Goal: Use online tool/utility: Utilize a website feature to perform a specific function

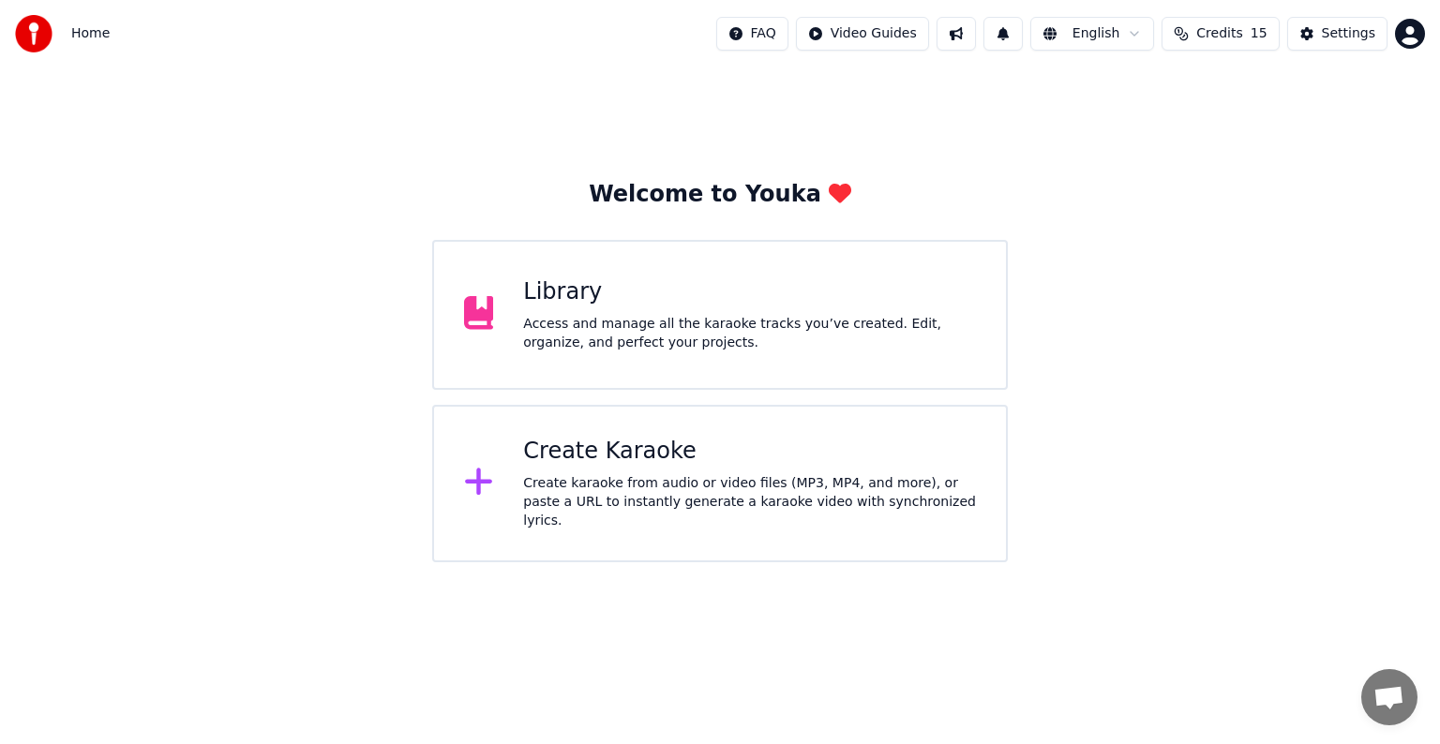
click at [689, 456] on div "Create Karaoke" at bounding box center [749, 452] width 453 height 30
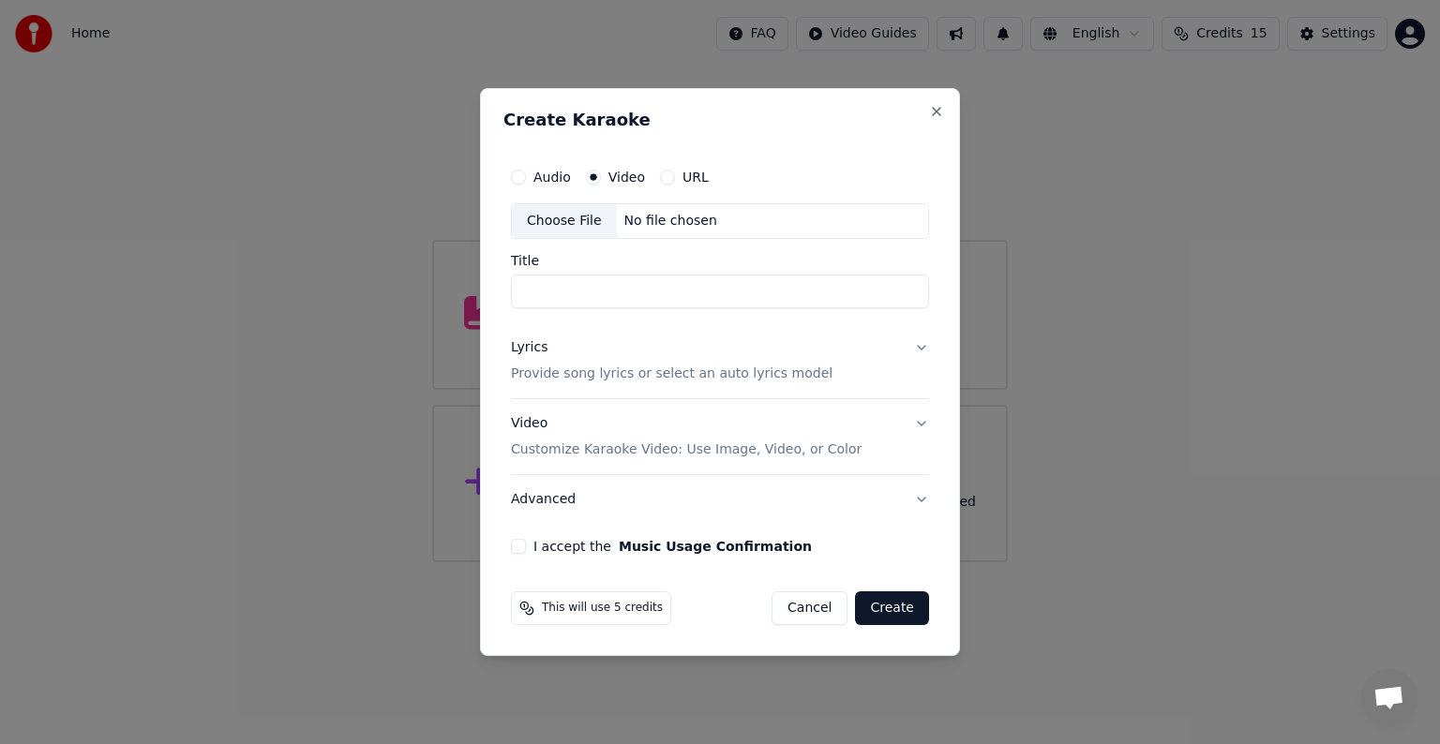
click at [713, 223] on div "Choose File No file chosen" at bounding box center [720, 221] width 418 height 36
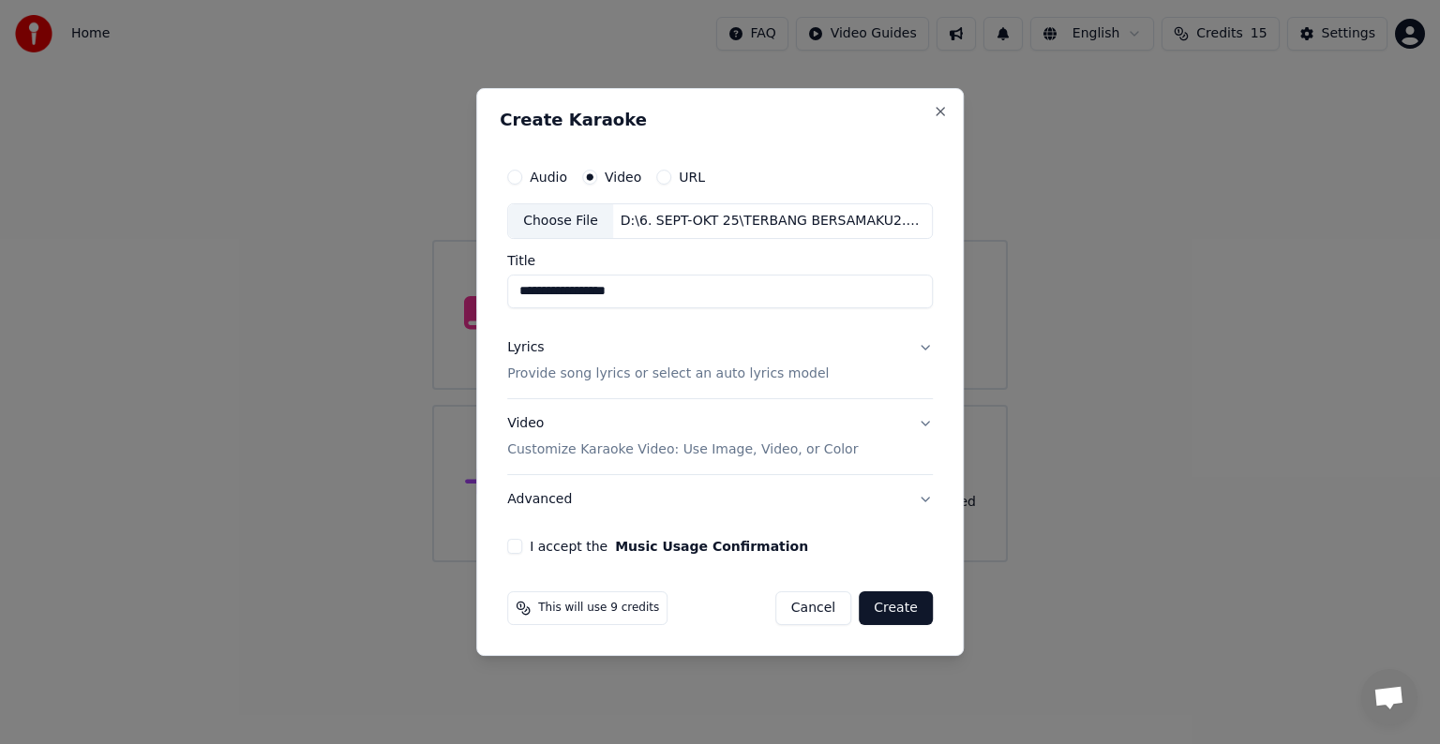
type input "**********"
click at [673, 382] on p "Provide song lyrics or select an auto lyrics model" at bounding box center [668, 374] width 322 height 19
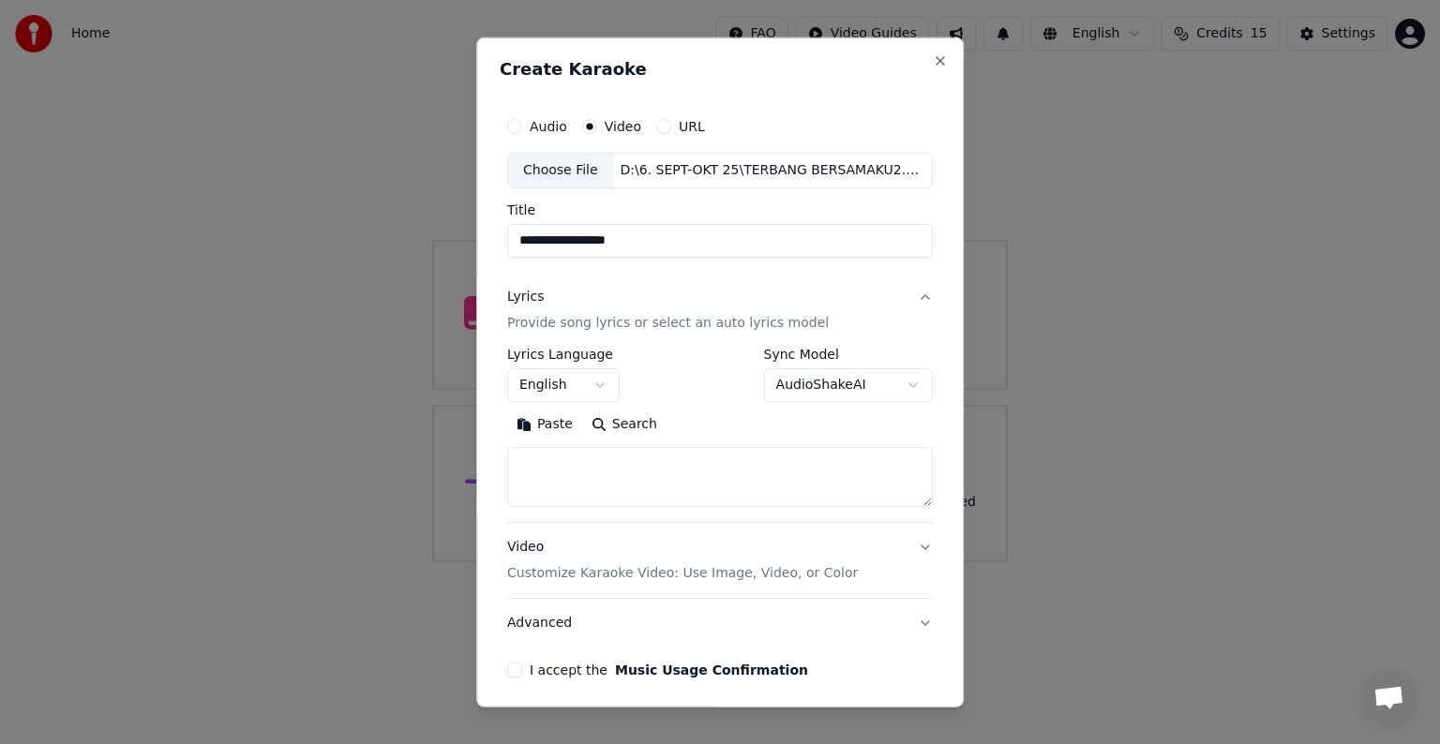
click at [584, 386] on button "English" at bounding box center [563, 385] width 113 height 34
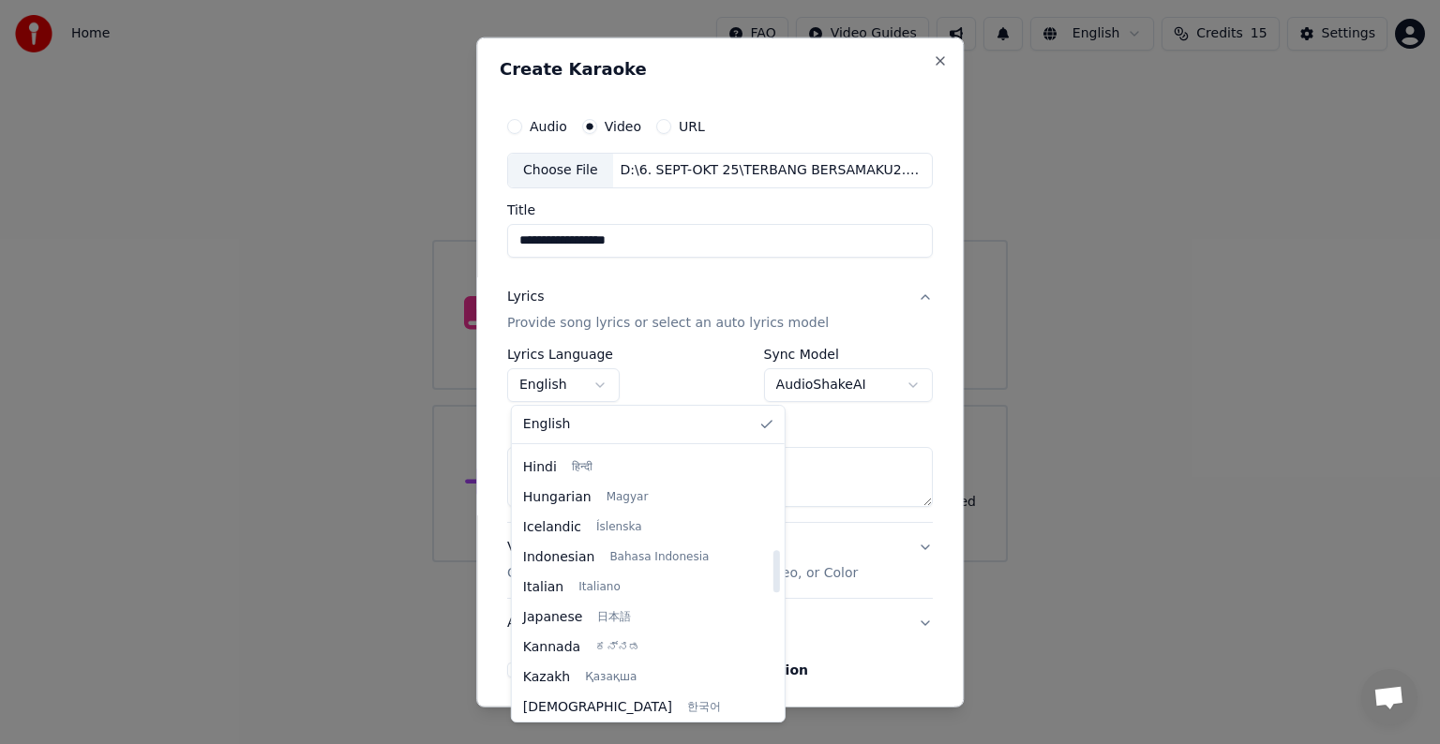
scroll to position [656, 0]
select select "**"
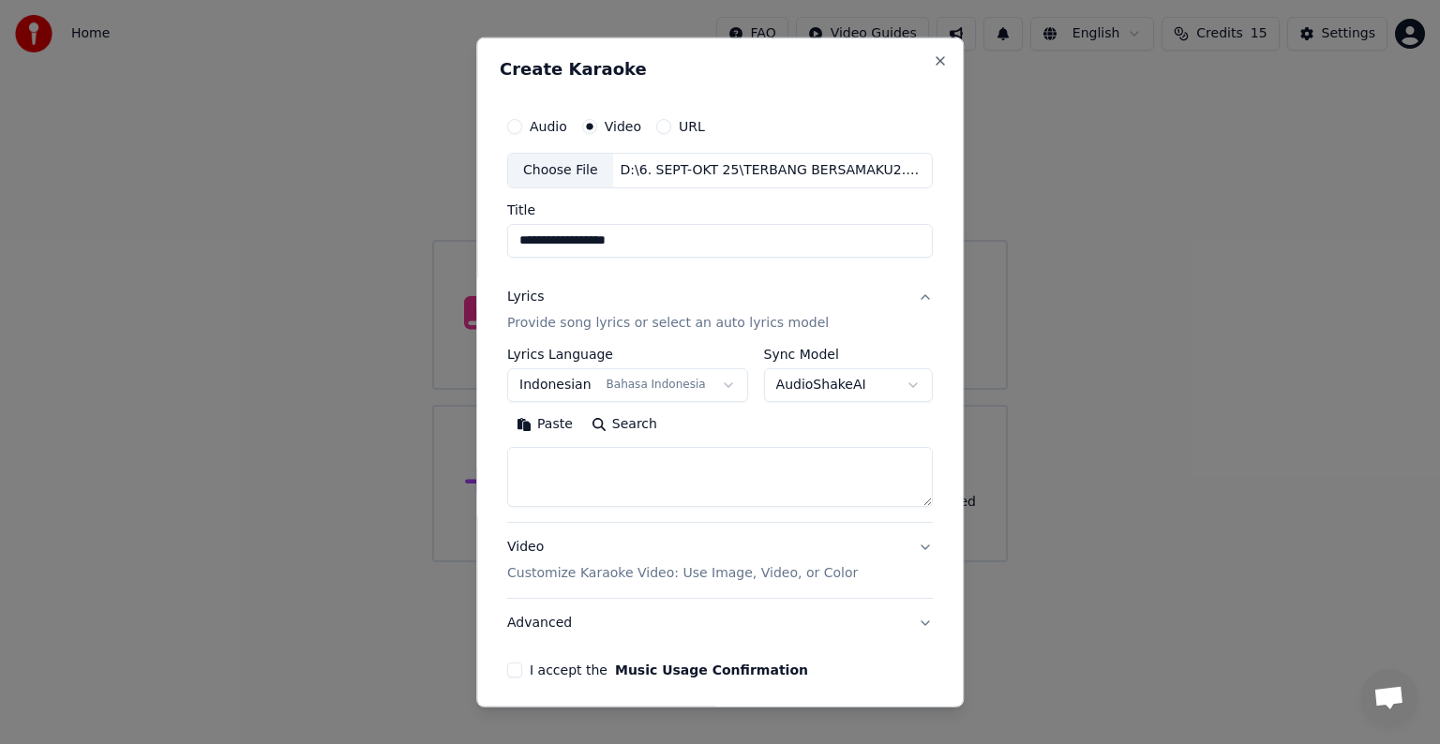
click at [703, 474] on textarea at bounding box center [720, 477] width 426 height 60
paste textarea "**********"
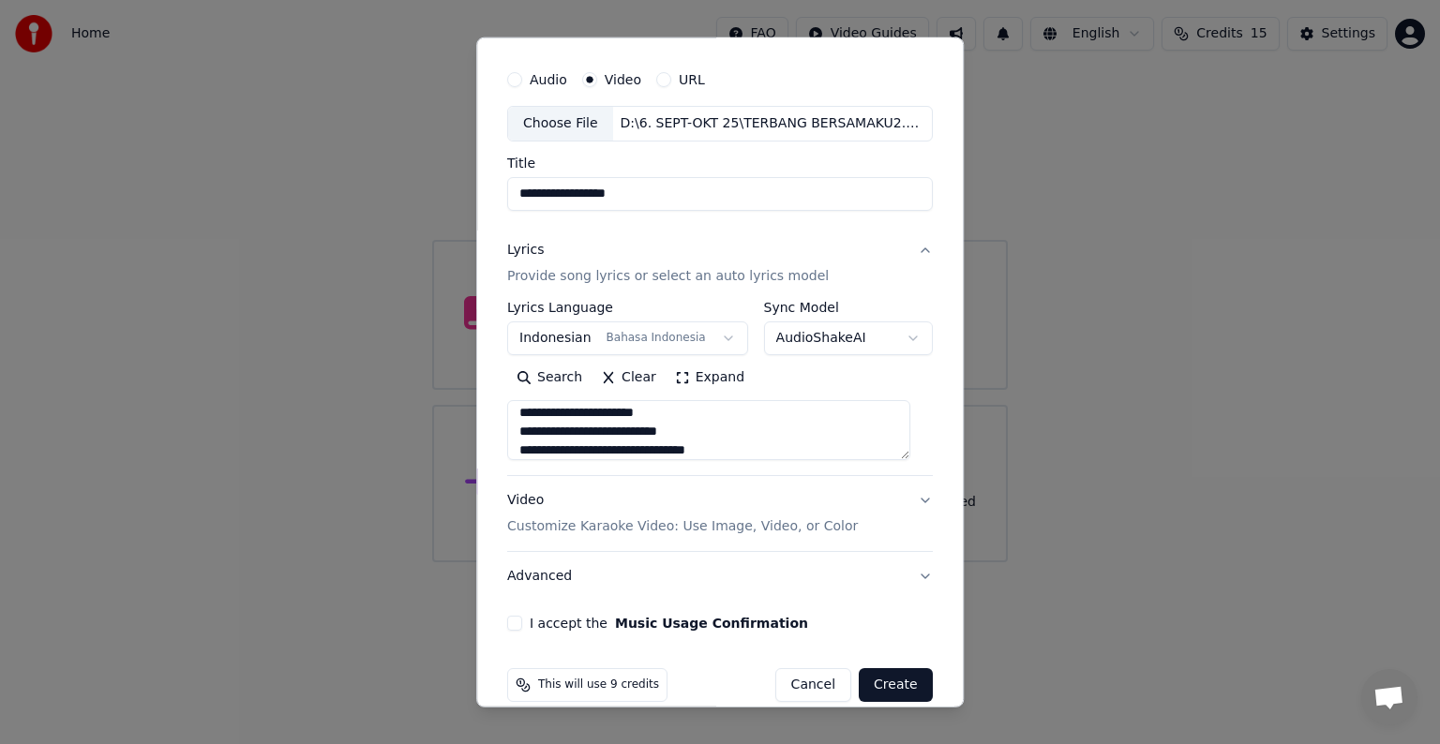
scroll to position [71, 0]
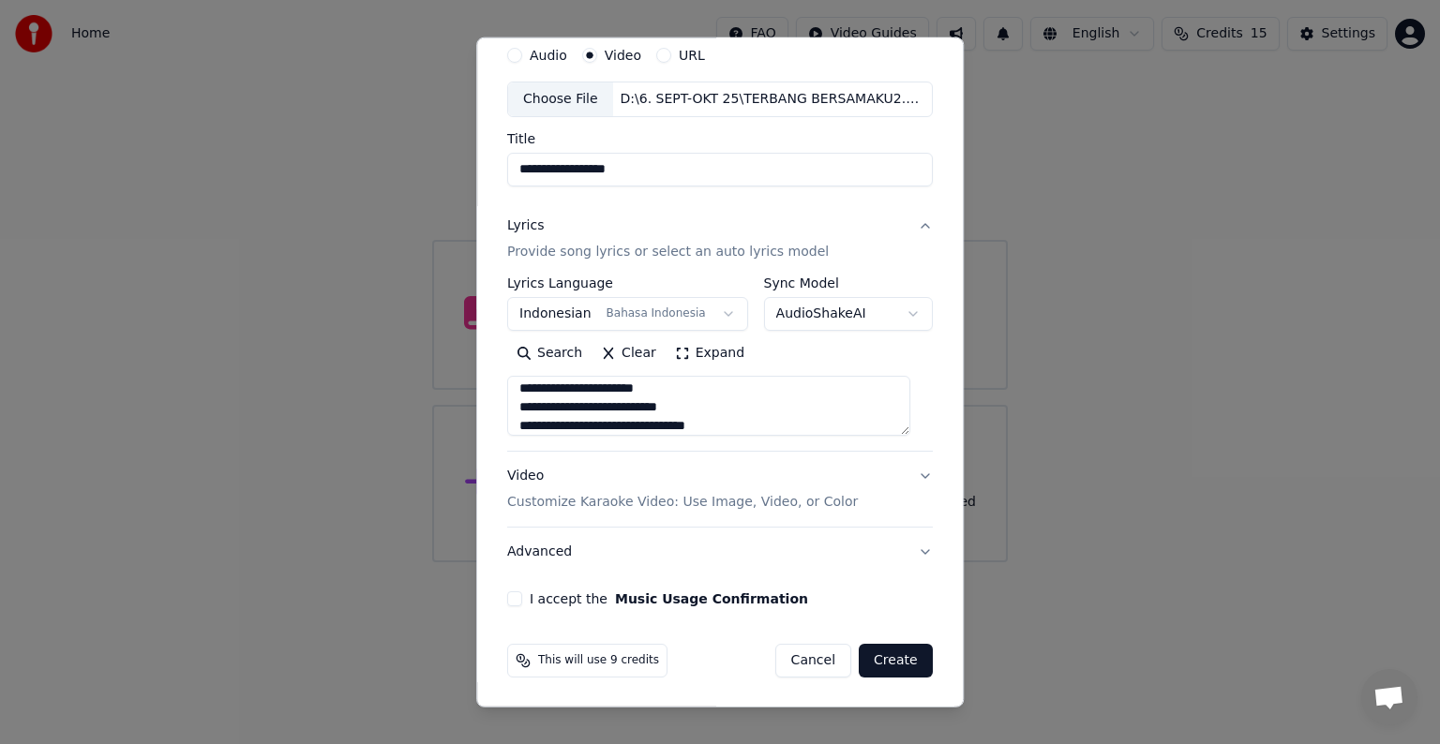
type textarea "**********"
click at [739, 503] on p "Customize Karaoke Video: Use Image, Video, or Color" at bounding box center [682, 502] width 351 height 19
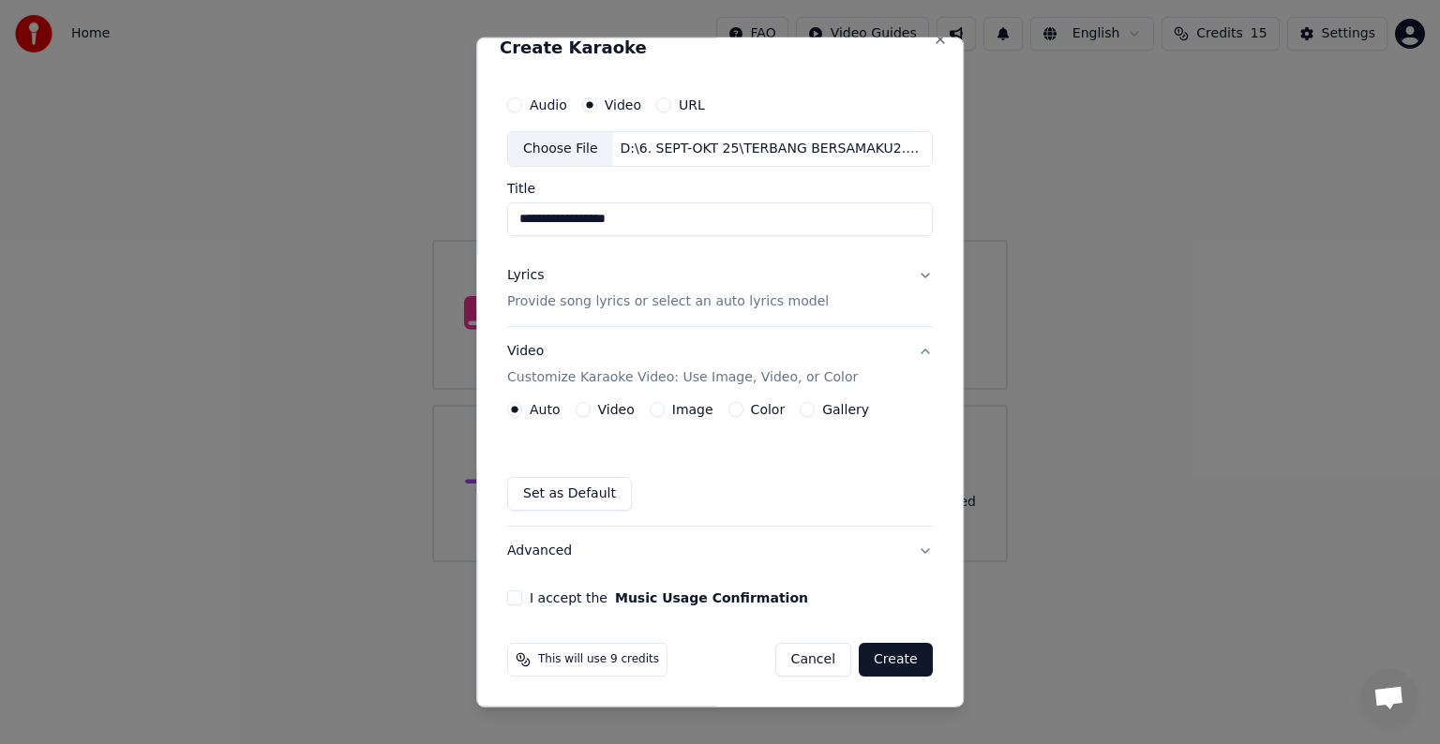
scroll to position [21, 0]
click at [592, 415] on div "Video" at bounding box center [605, 410] width 59 height 15
click at [582, 412] on button "Video" at bounding box center [583, 410] width 15 height 15
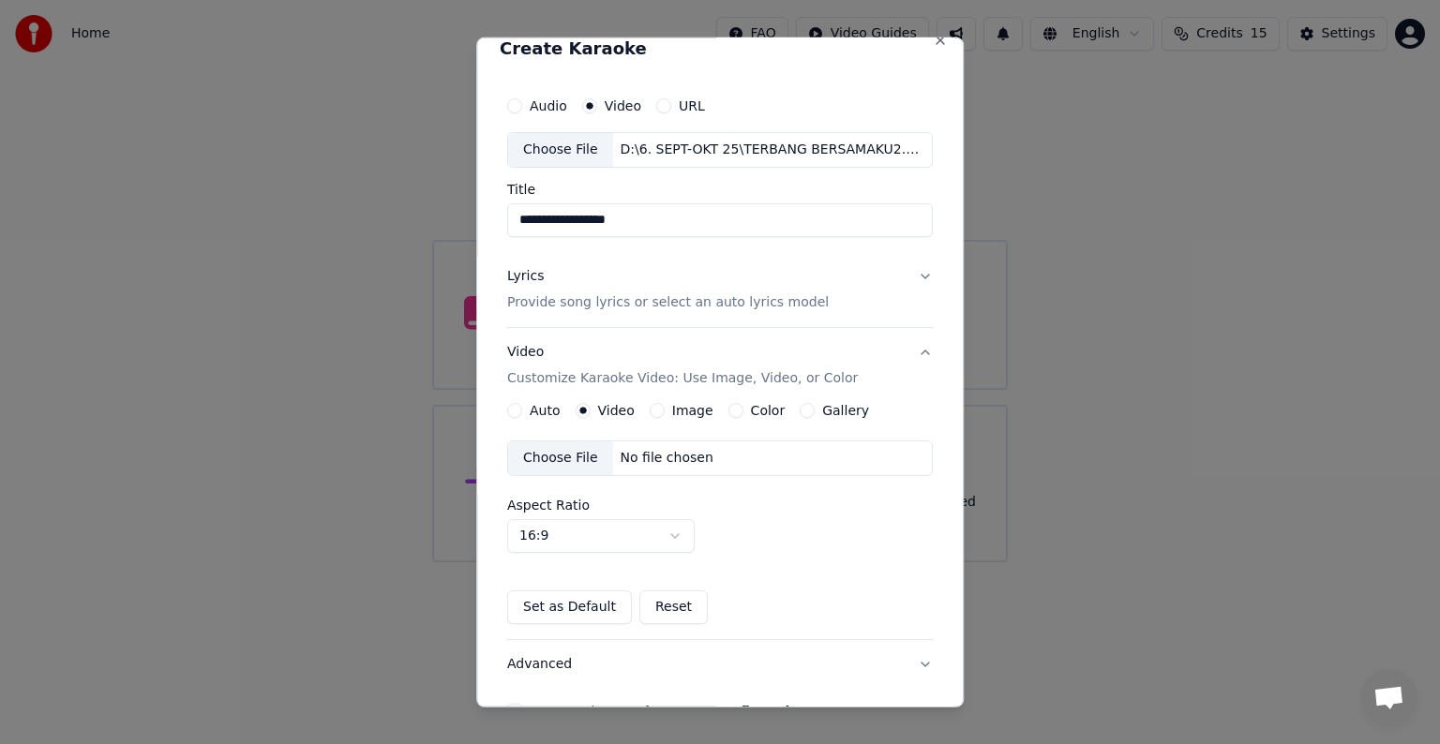
click at [690, 464] on div "No file chosen" at bounding box center [667, 458] width 108 height 19
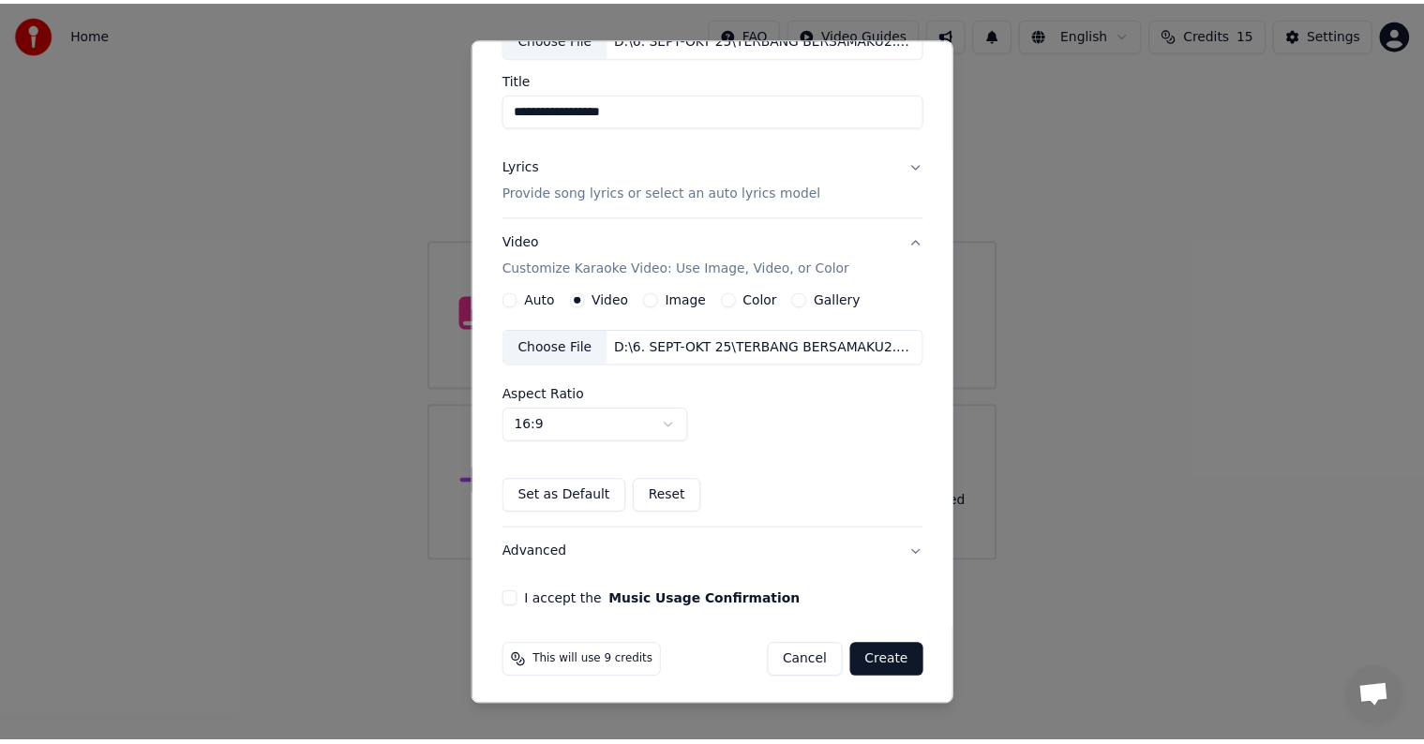
scroll to position [132, 0]
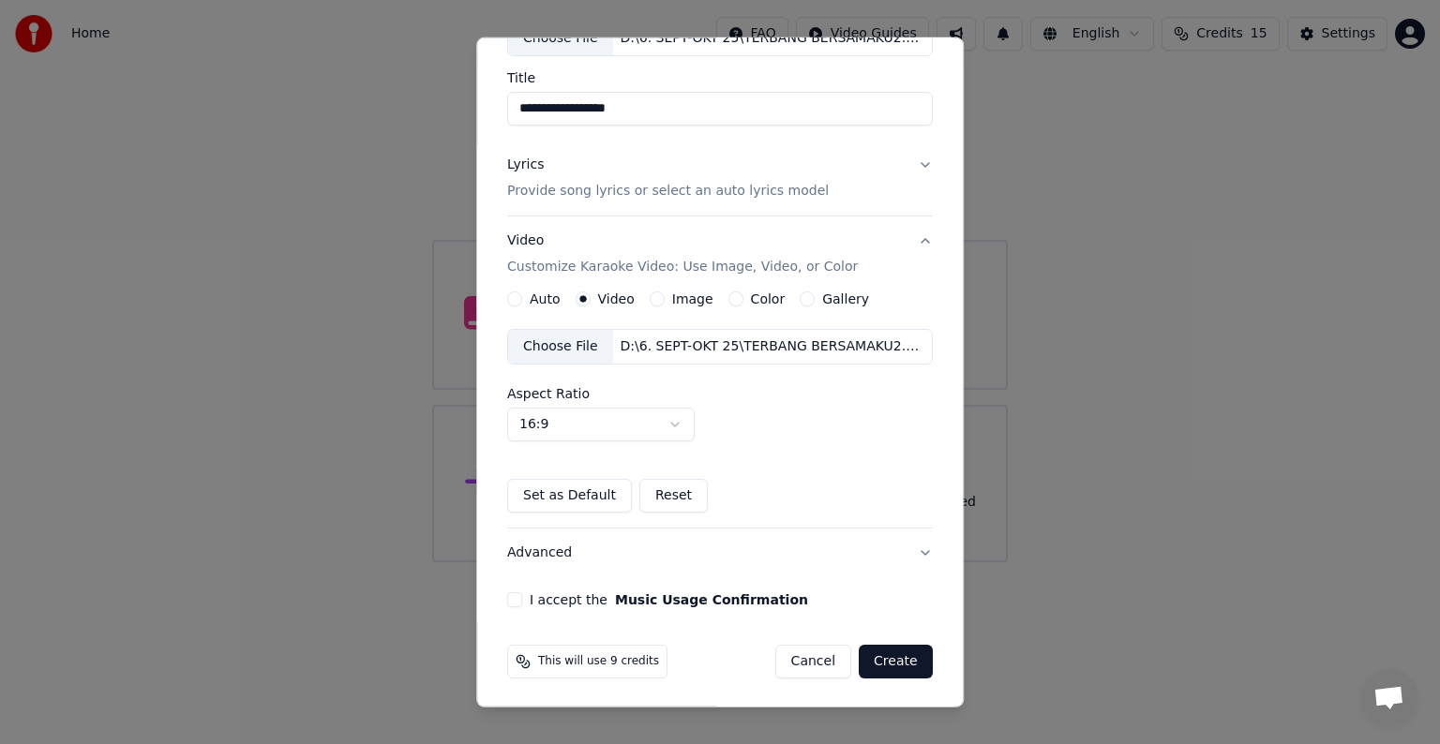
click at [522, 603] on button "I accept the Music Usage Confirmation" at bounding box center [514, 600] width 15 height 15
click at [877, 654] on button "Create" at bounding box center [896, 662] width 74 height 34
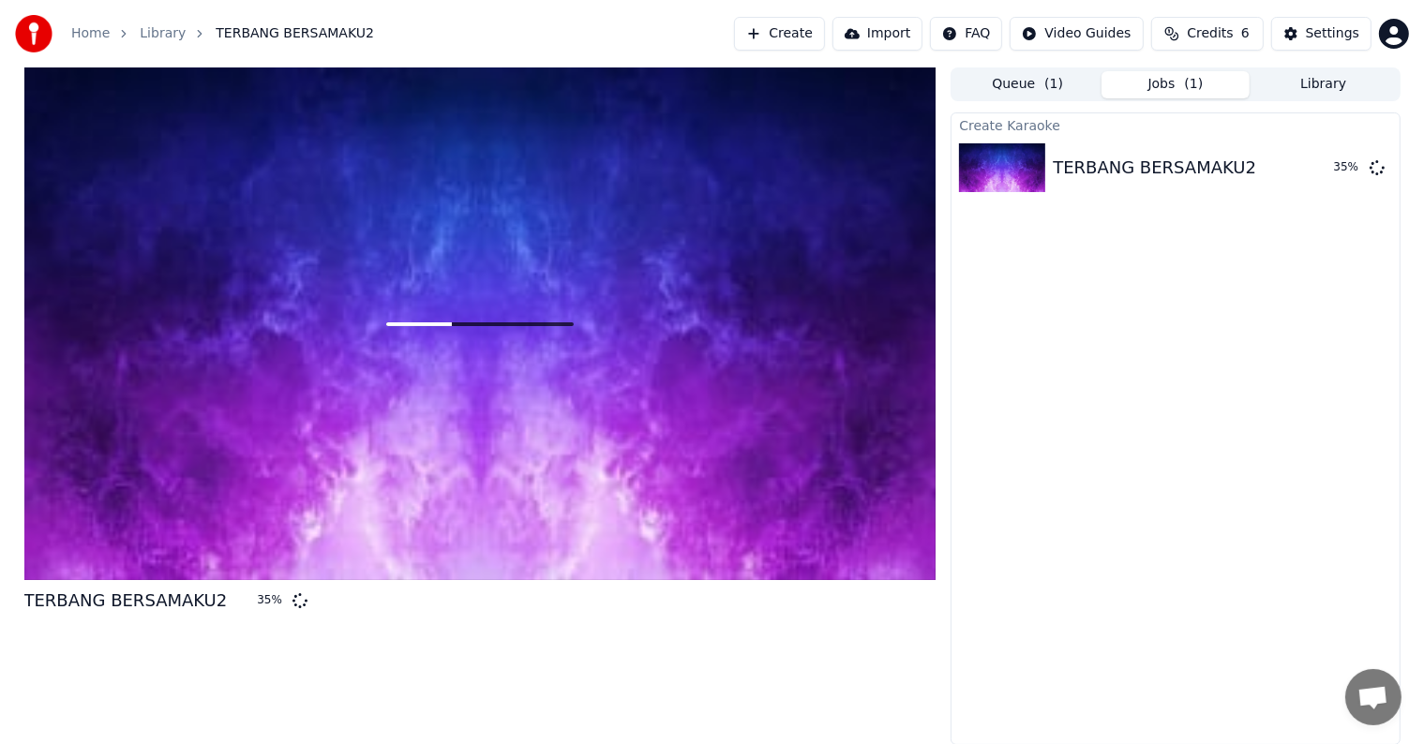
click at [1054, 529] on div "Create Karaoke TERBANG BERSAMAKU2 35 %" at bounding box center [1175, 429] width 449 height 633
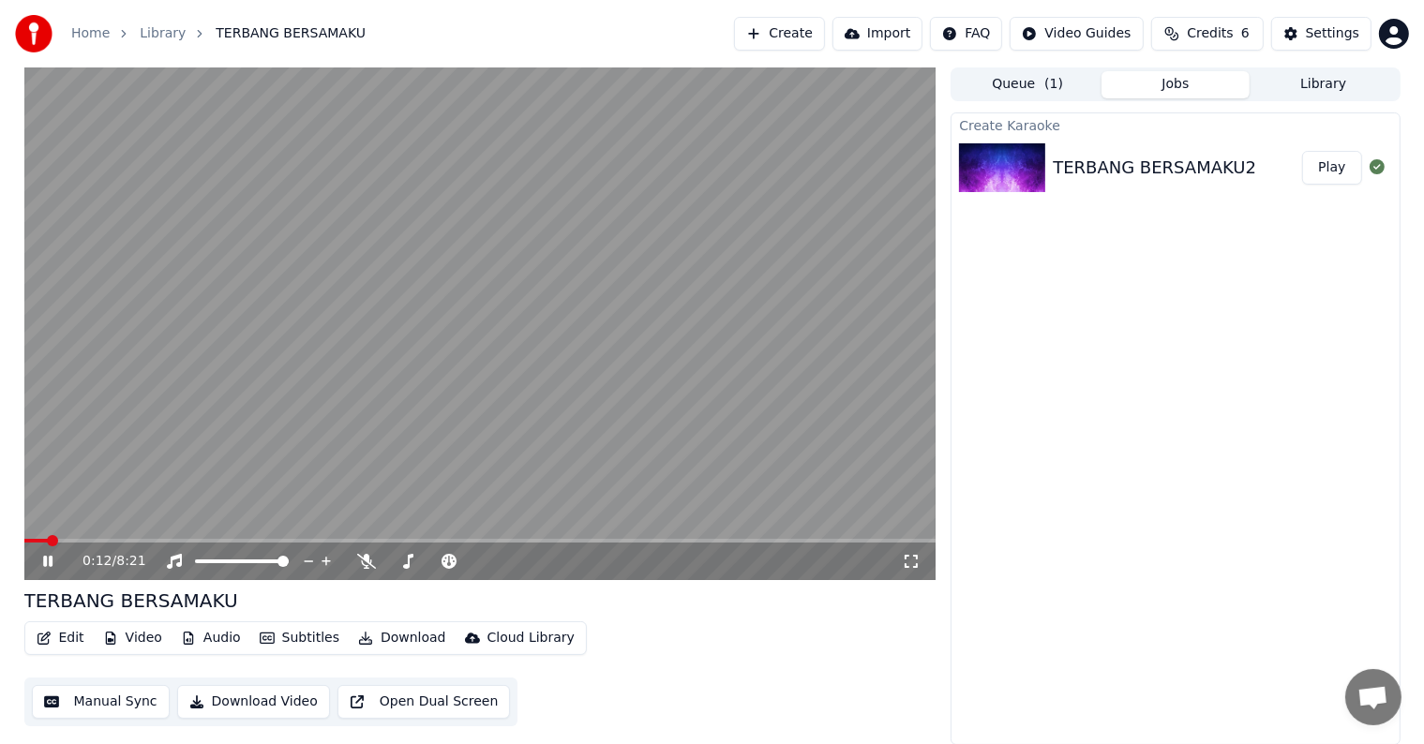
click at [52, 559] on icon at bounding box center [47, 561] width 9 height 11
click at [83, 707] on button "Manual Sync" at bounding box center [101, 702] width 138 height 34
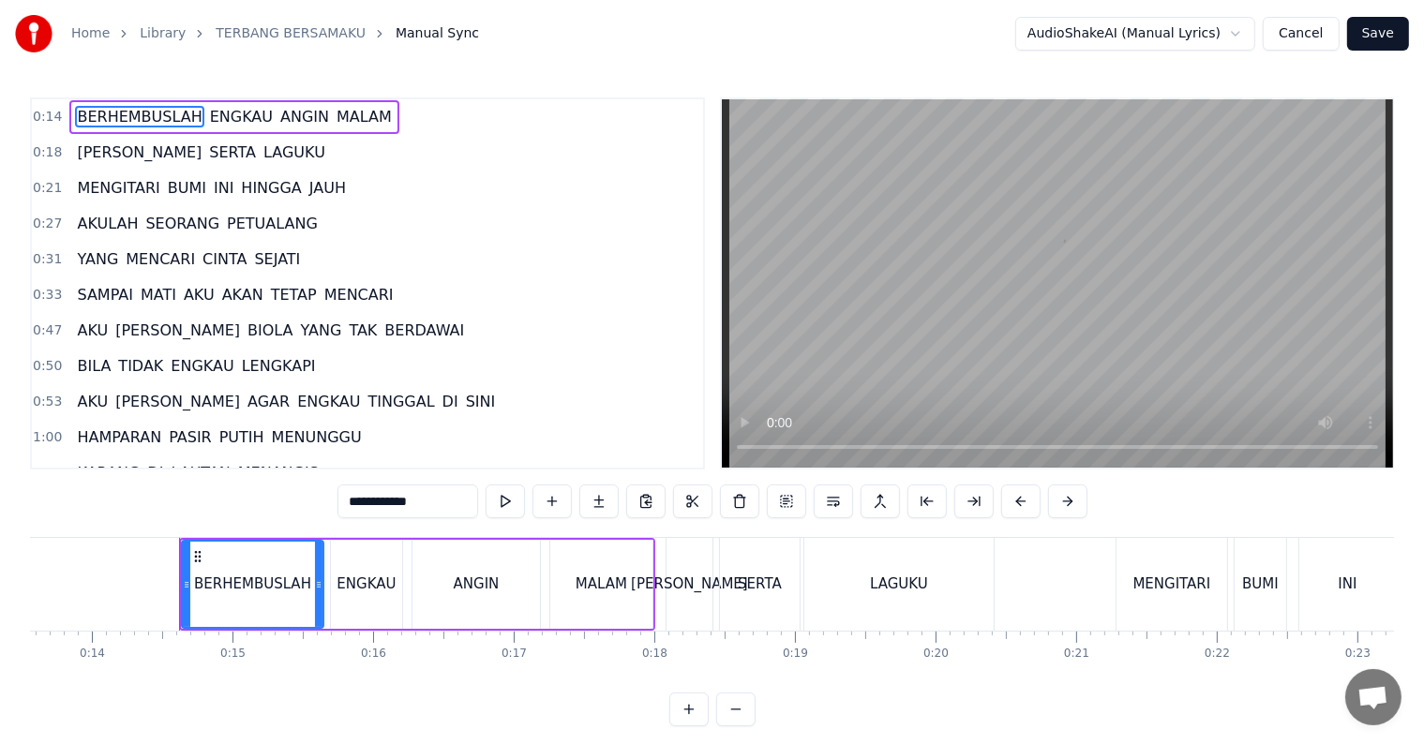
scroll to position [0, 1962]
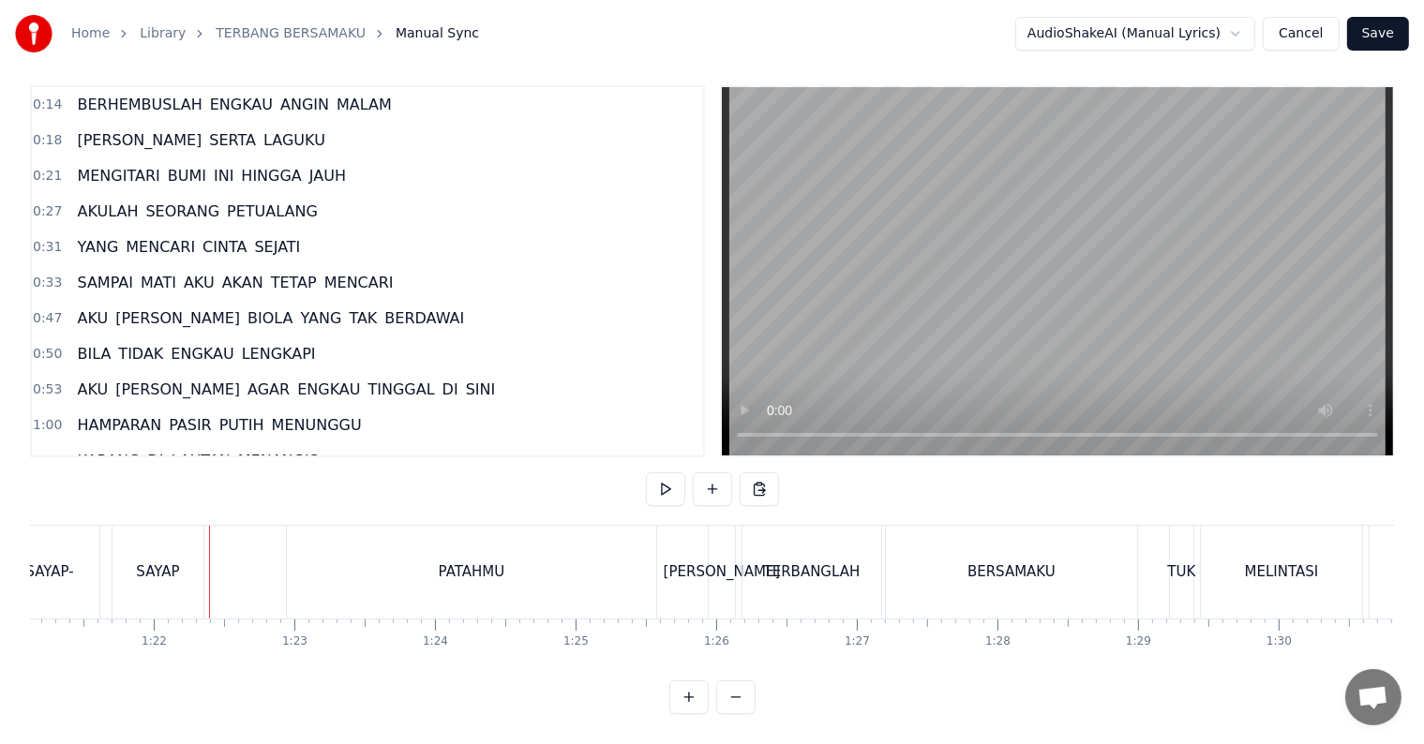
scroll to position [0, 11464]
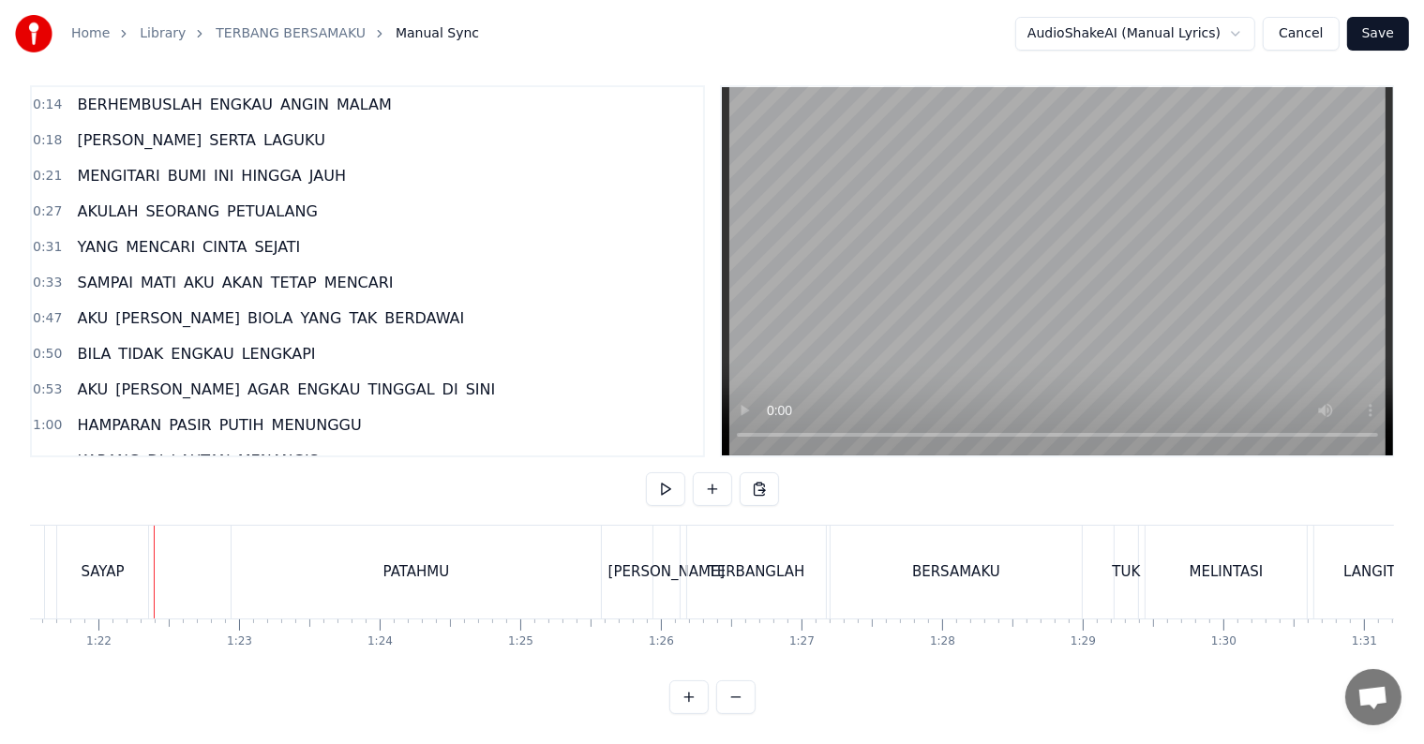
click at [87, 572] on div "SAYAP" at bounding box center [102, 572] width 91 height 93
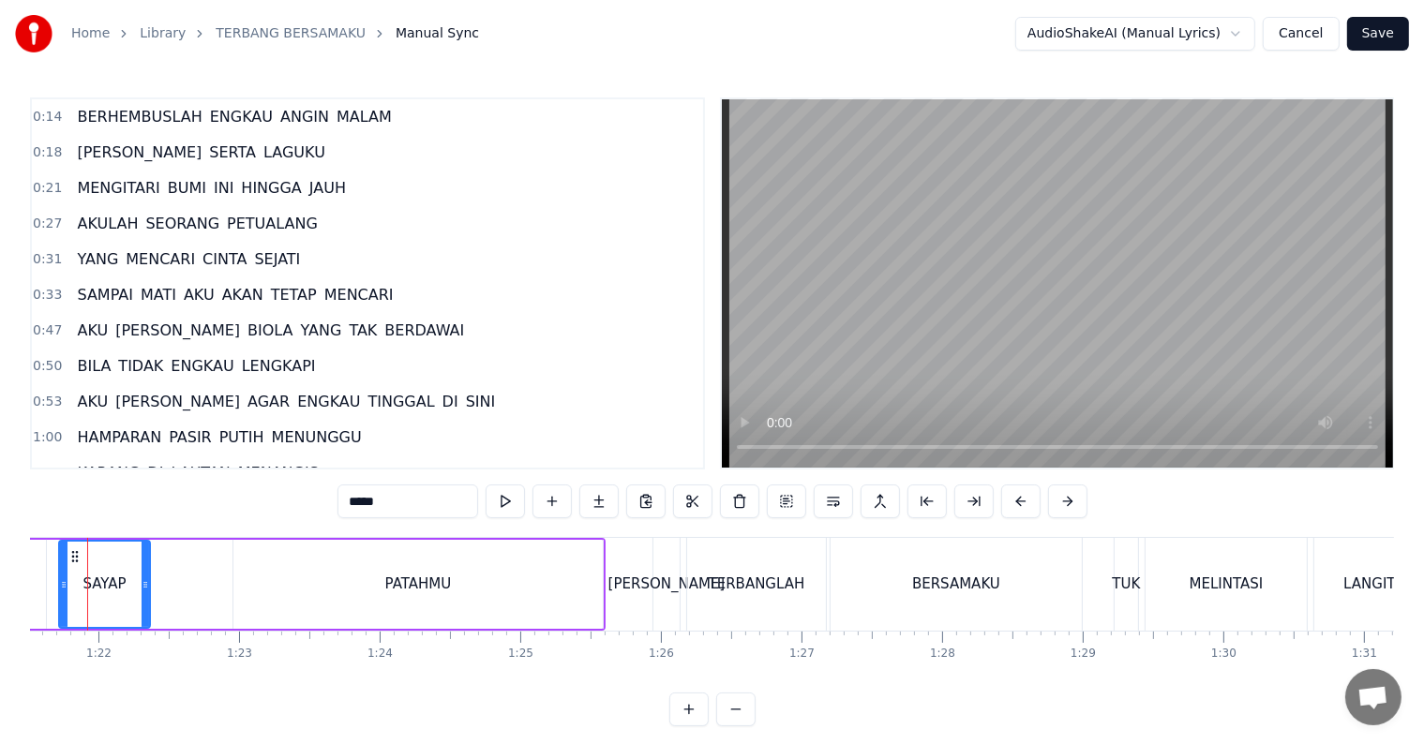
scroll to position [0, 11428]
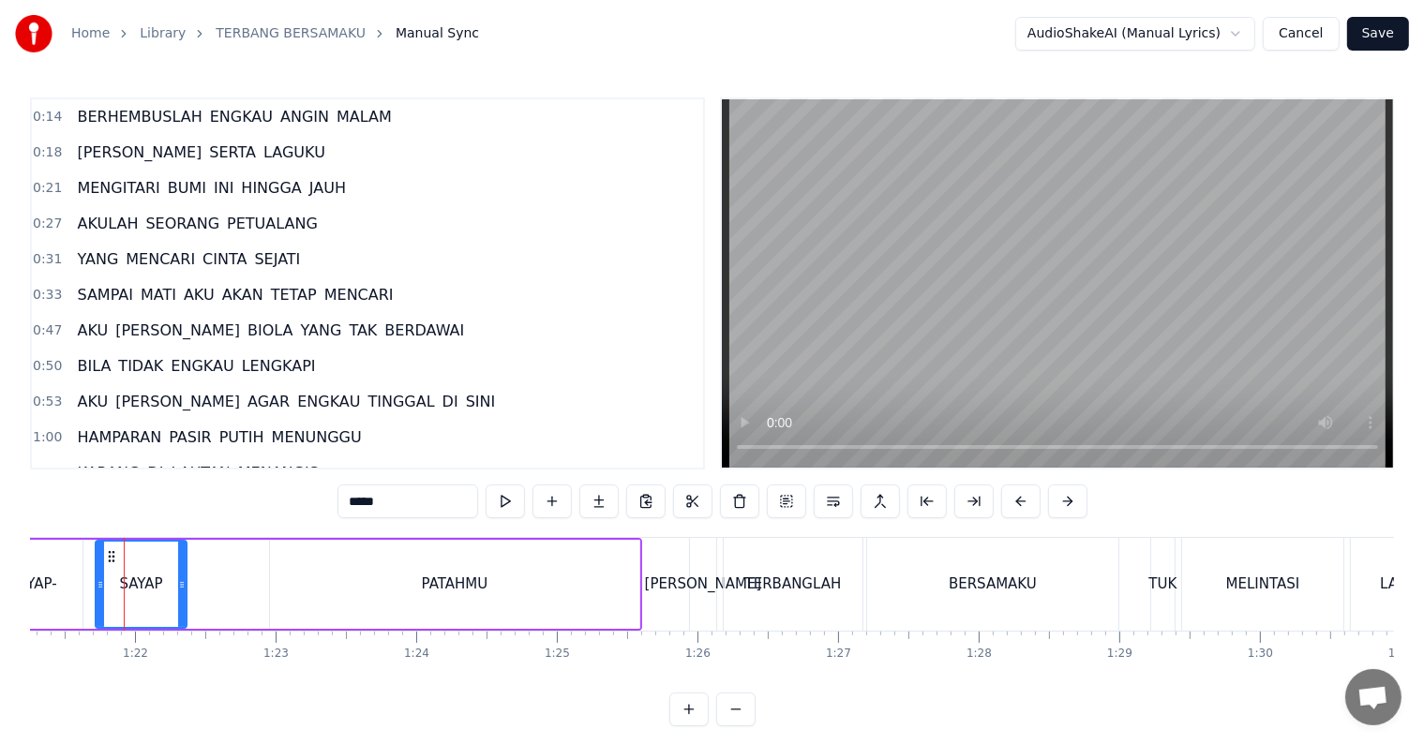
click at [47, 596] on div "SAYAP-" at bounding box center [32, 584] width 99 height 89
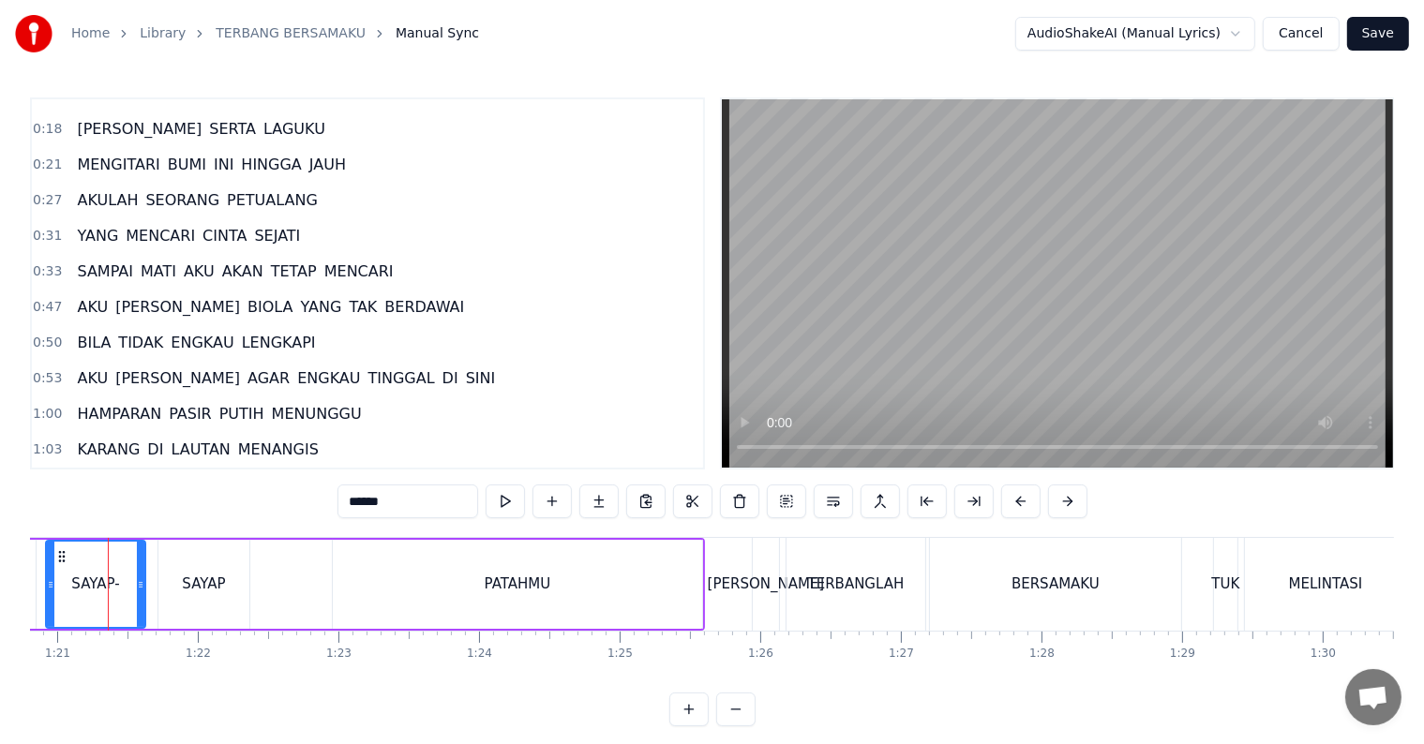
scroll to position [0, 11349]
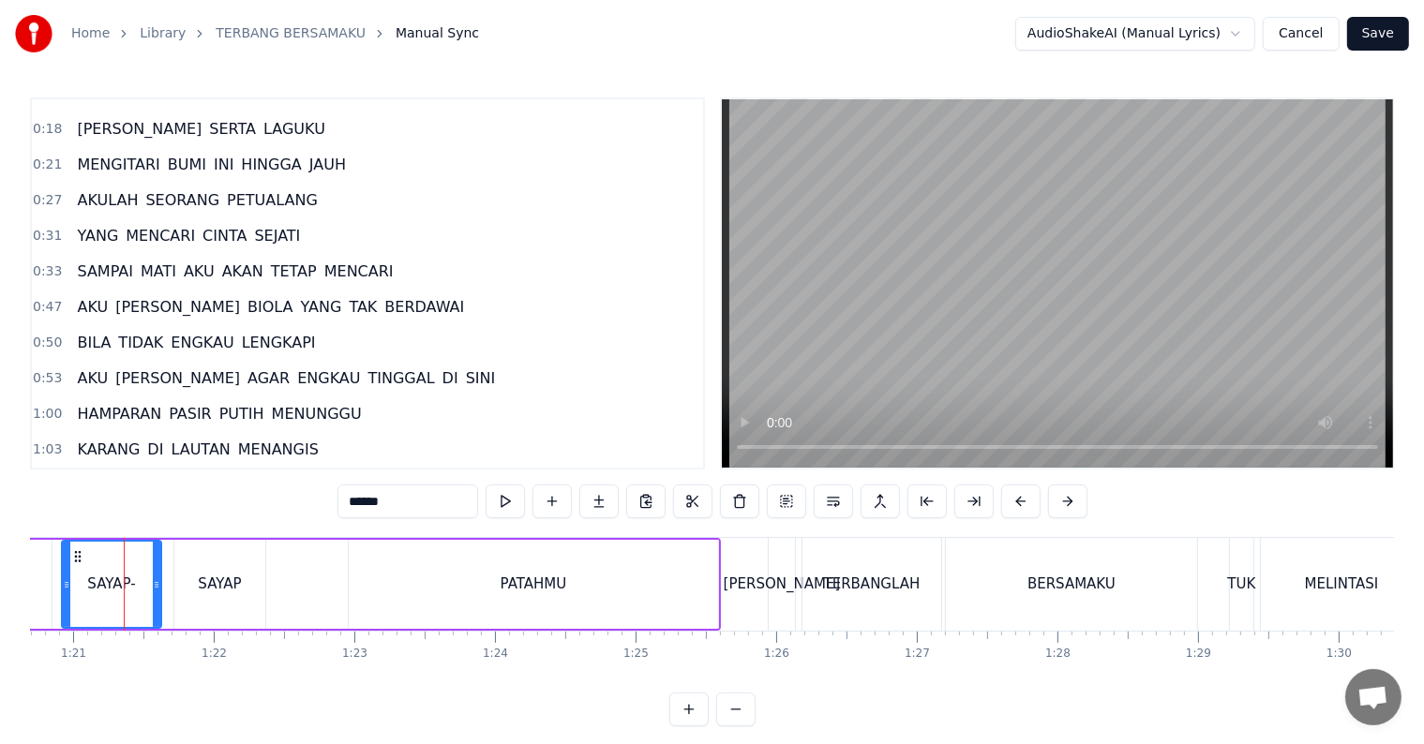
click at [420, 496] on input "******" at bounding box center [408, 502] width 141 height 34
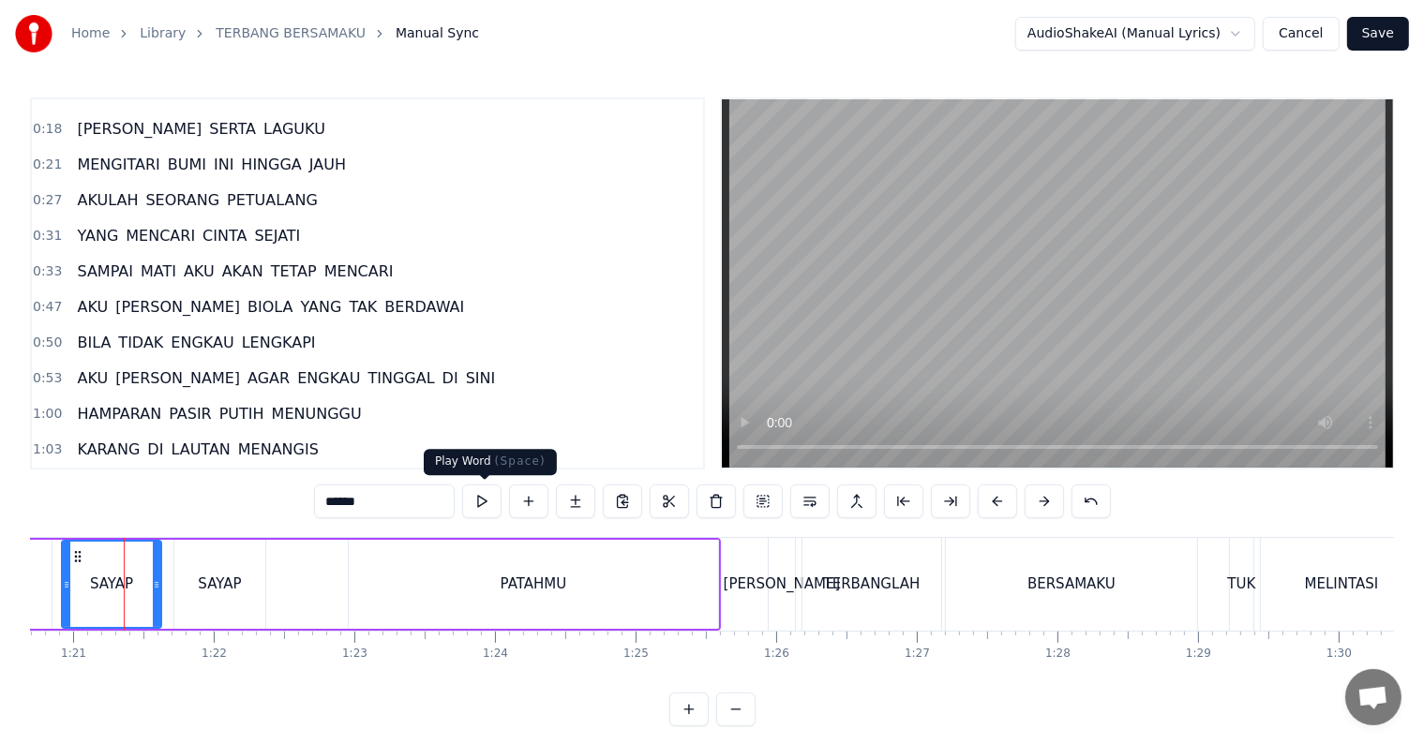
type input "*****"
click at [483, 503] on button at bounding box center [481, 502] width 39 height 34
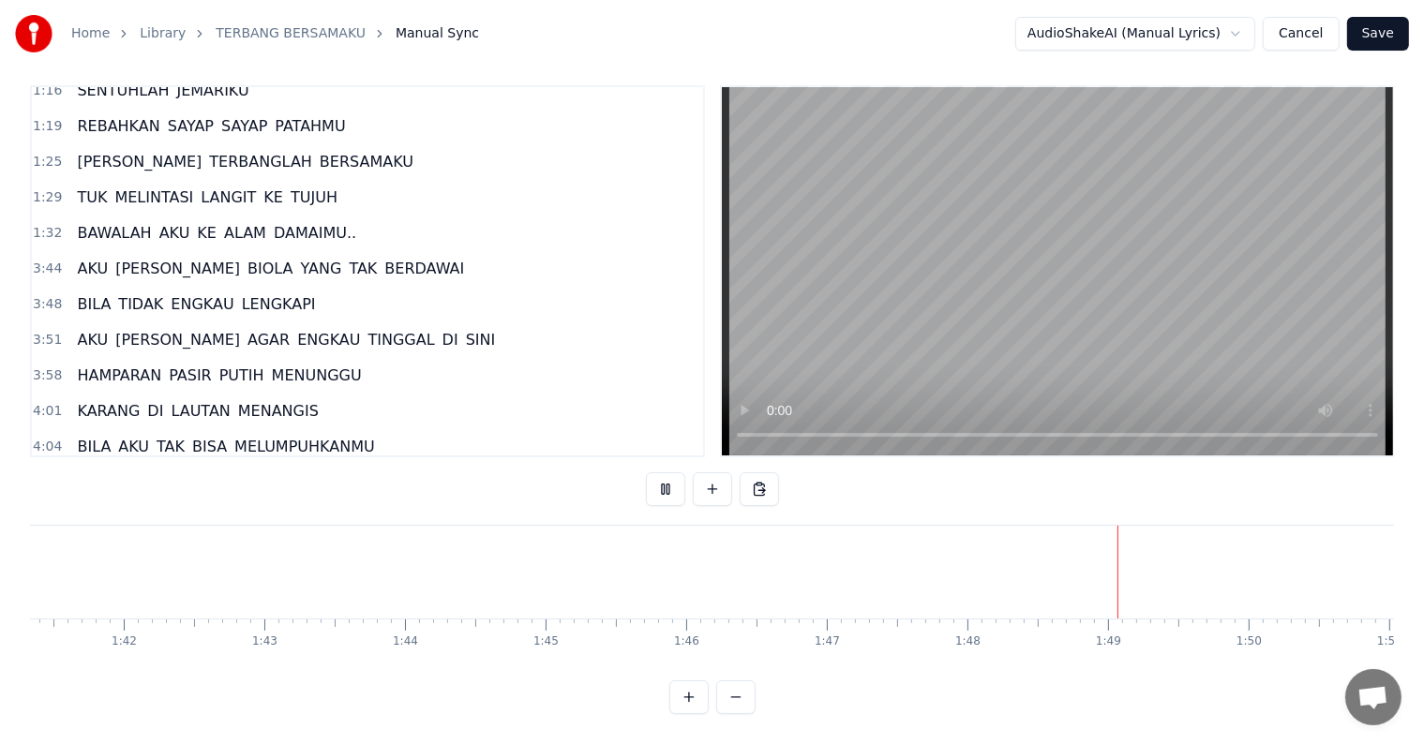
scroll to position [492, 0]
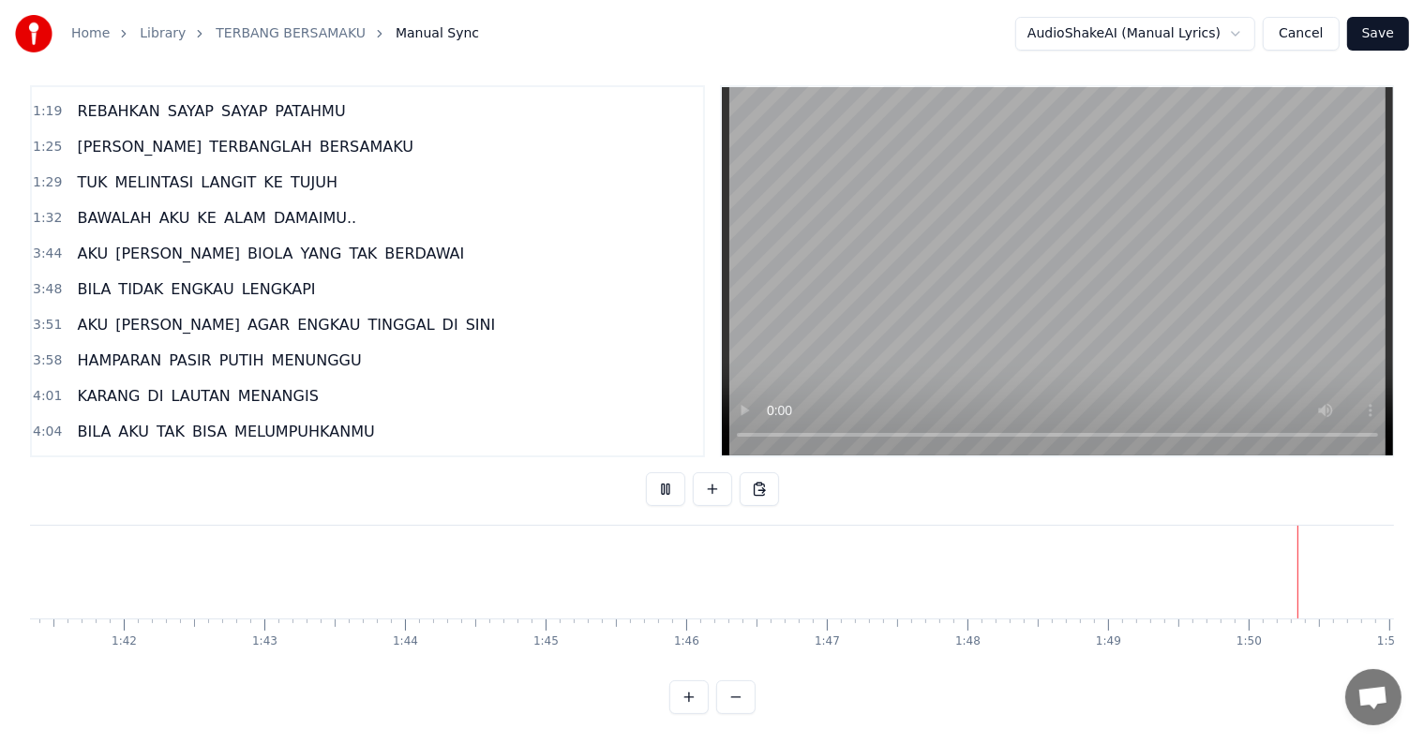
click at [87, 243] on span "AKU" at bounding box center [92, 254] width 35 height 22
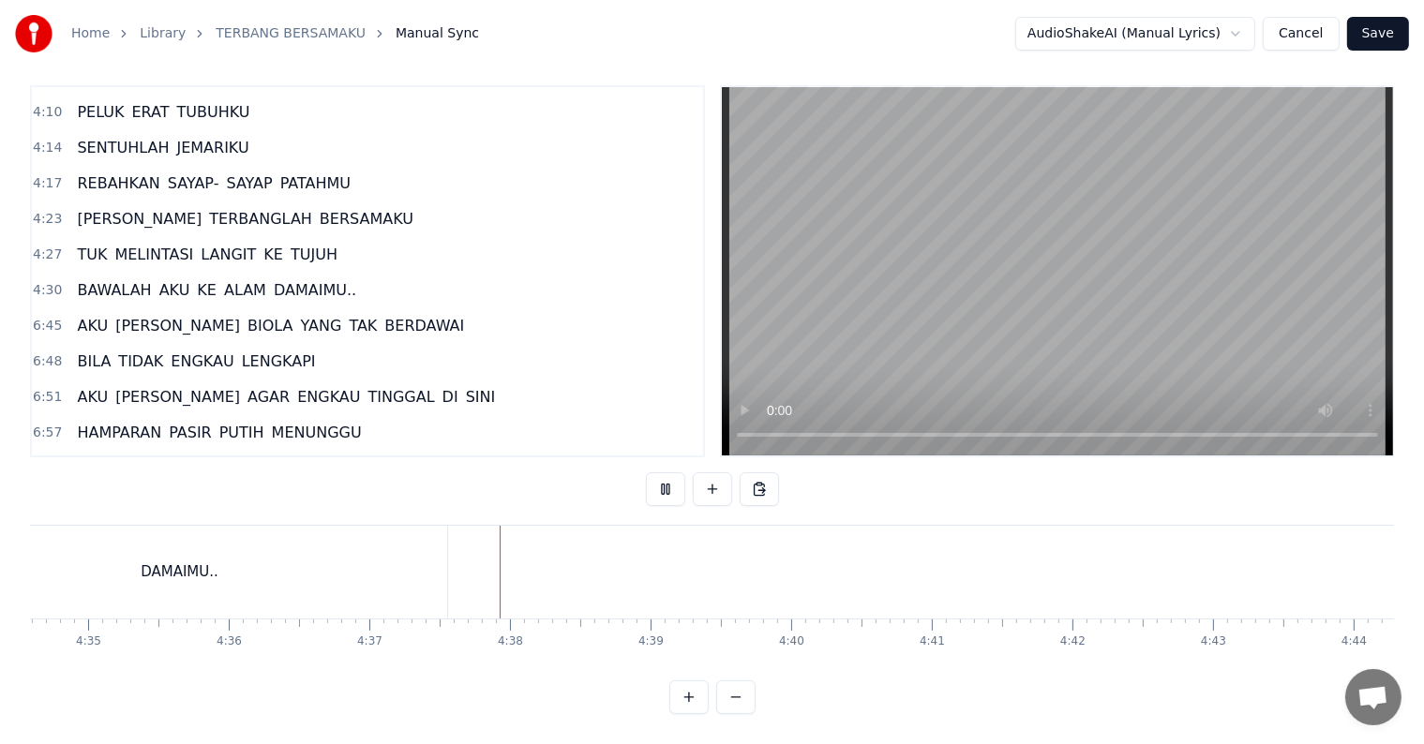
scroll to position [867, 0]
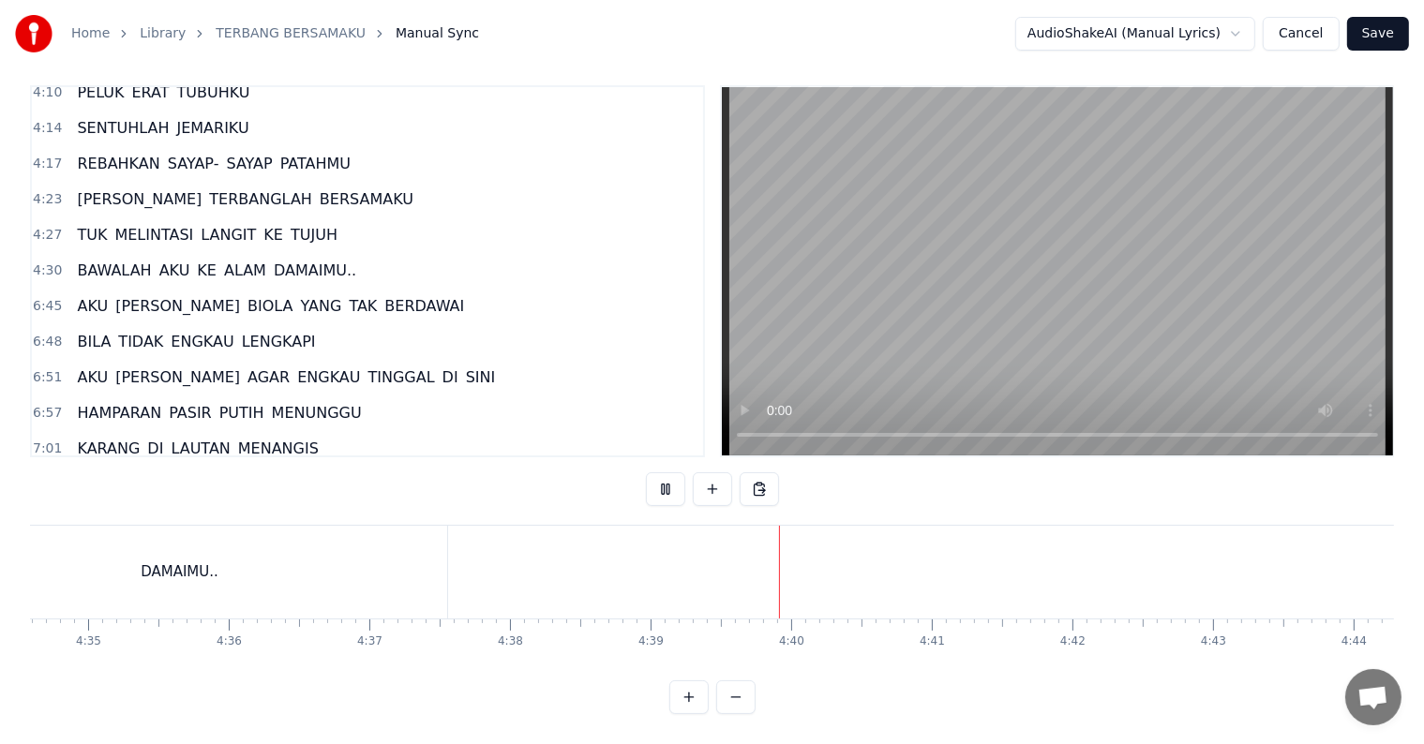
click at [78, 295] on span "AKU" at bounding box center [92, 306] width 35 height 22
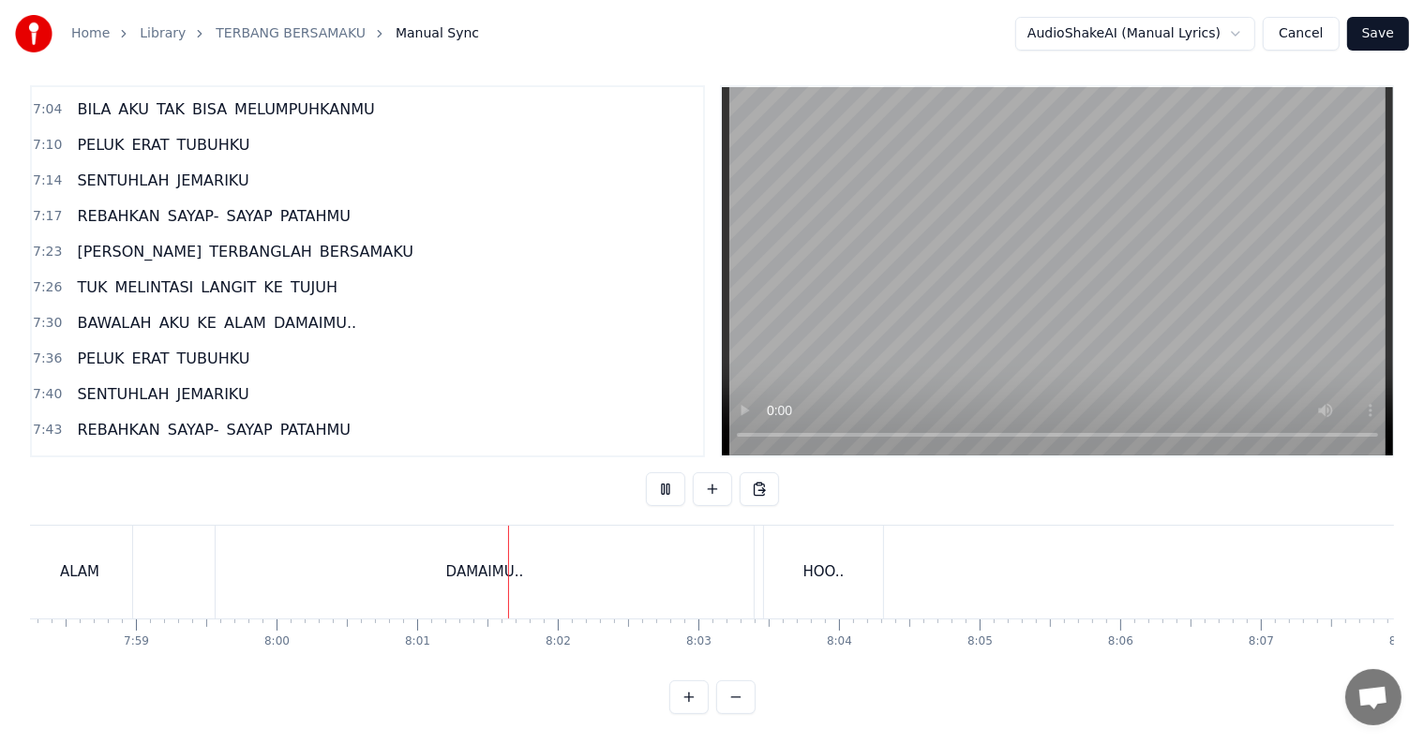
scroll to position [0, 67565]
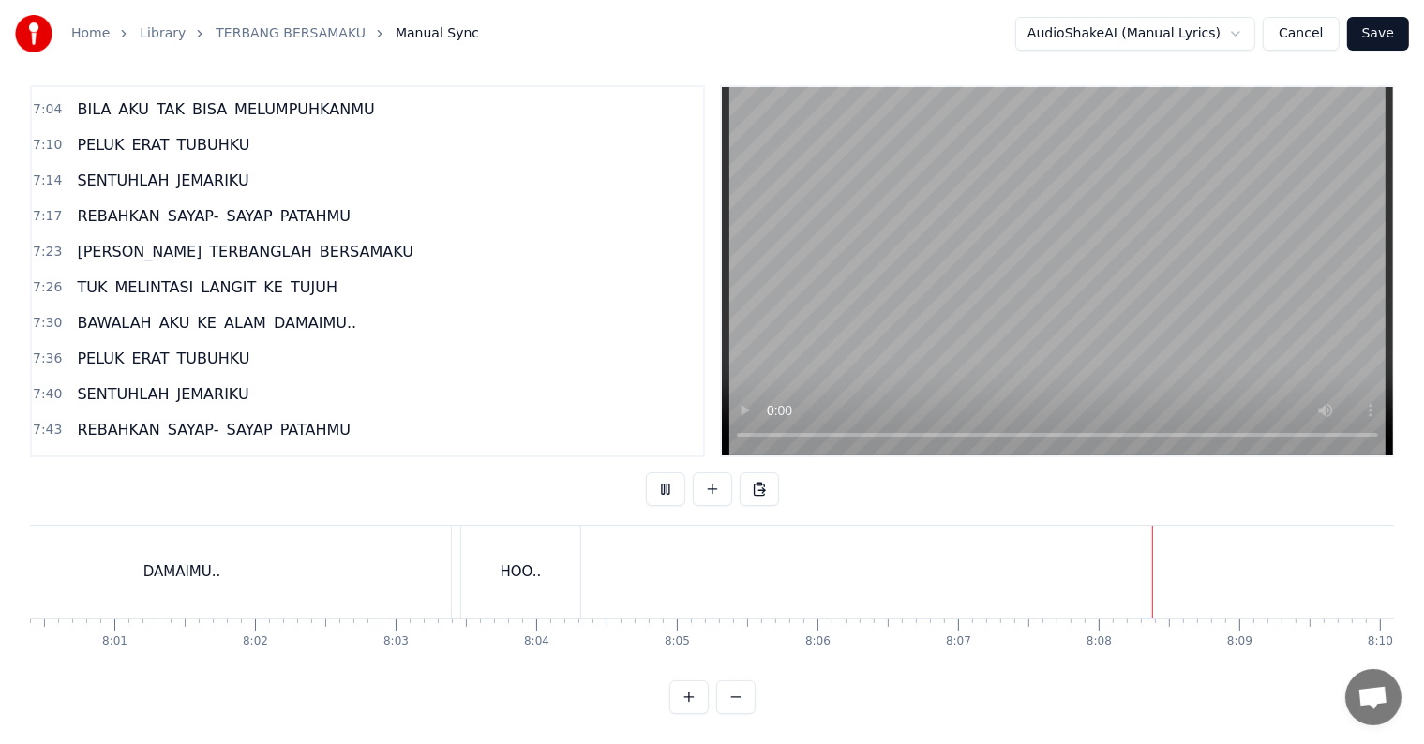
click at [1380, 34] on button "Save" at bounding box center [1378, 34] width 62 height 34
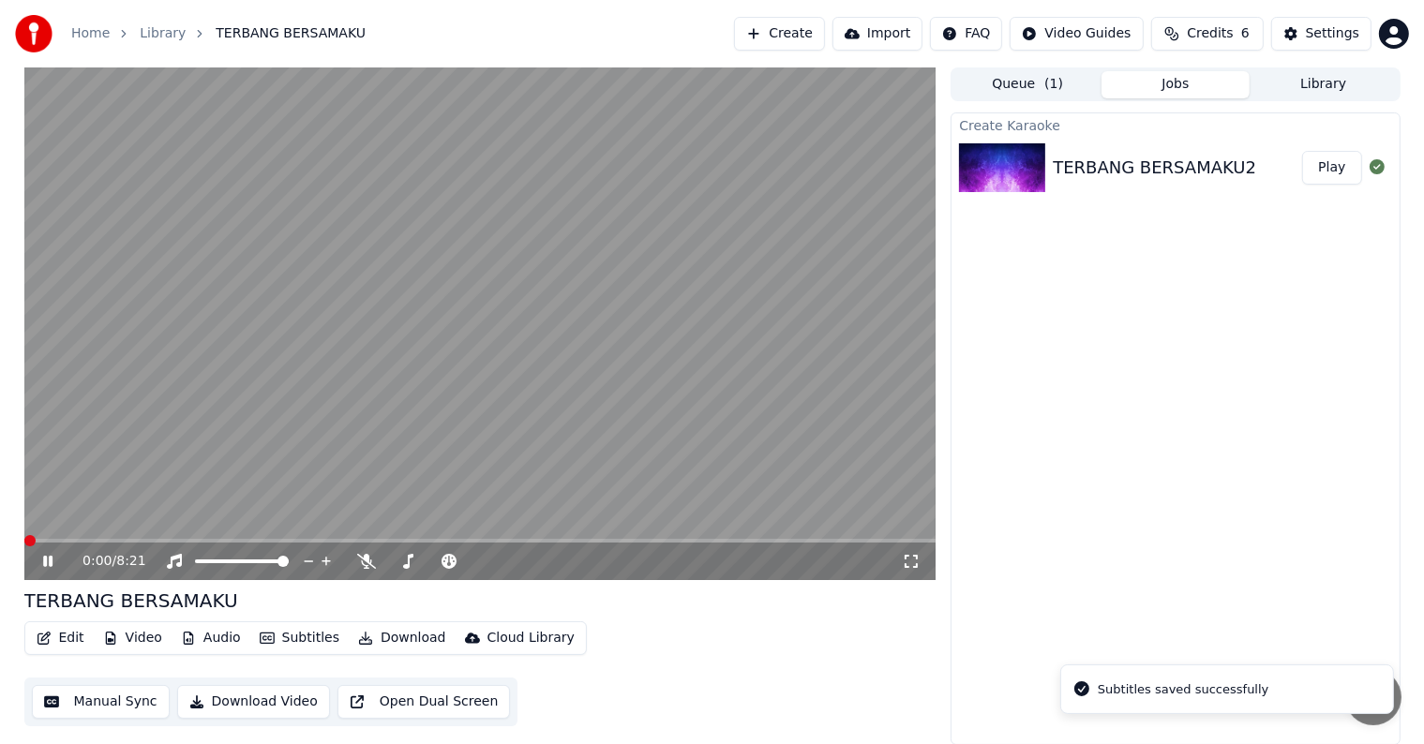
click at [260, 698] on button "Download Video" at bounding box center [253, 702] width 153 height 34
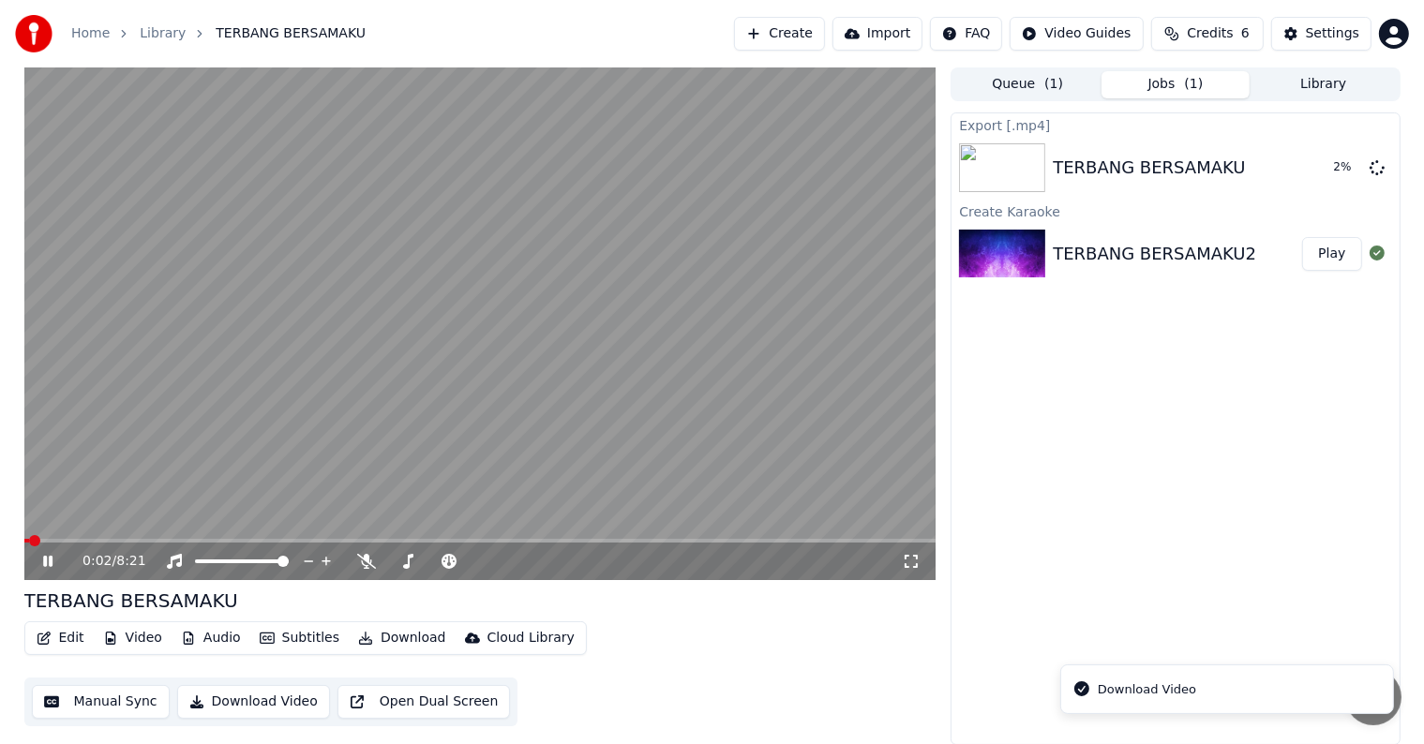
click at [51, 559] on icon at bounding box center [47, 561] width 9 height 11
